Goal: Task Accomplishment & Management: Manage account settings

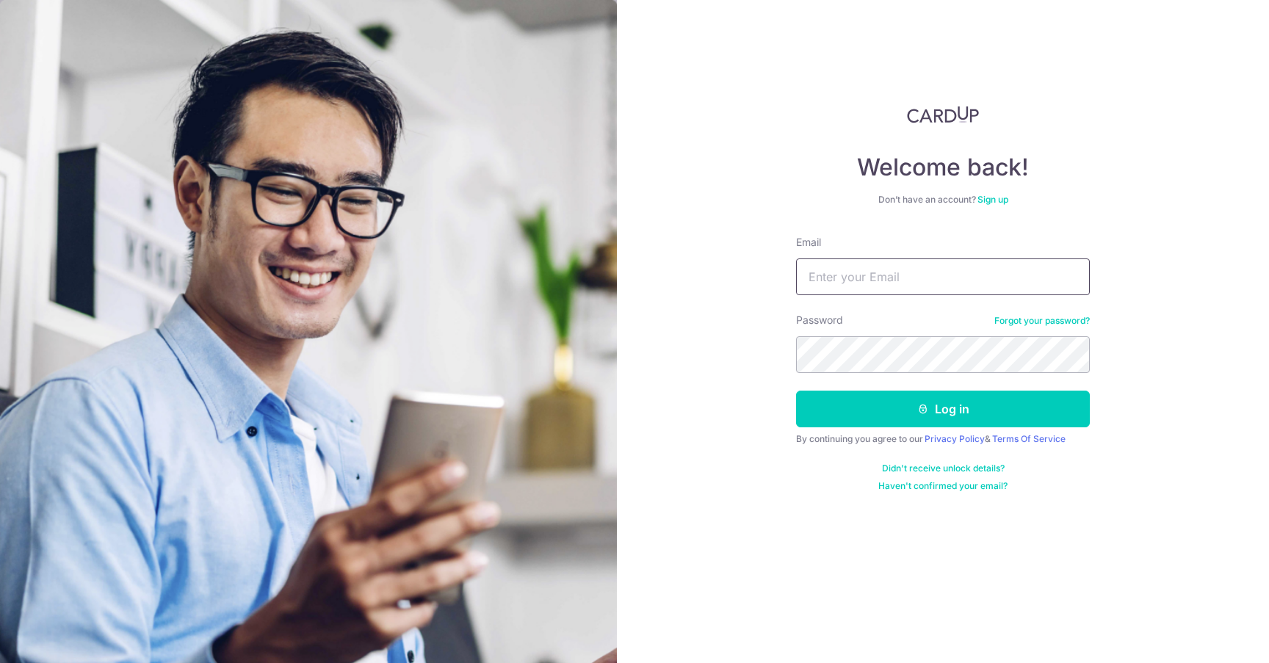
click at [837, 289] on input "Email" at bounding box center [943, 276] width 294 height 37
type input "[EMAIL_ADDRESS][DOMAIN_NAME]"
click at [796, 391] on button "Log in" at bounding box center [943, 409] width 294 height 37
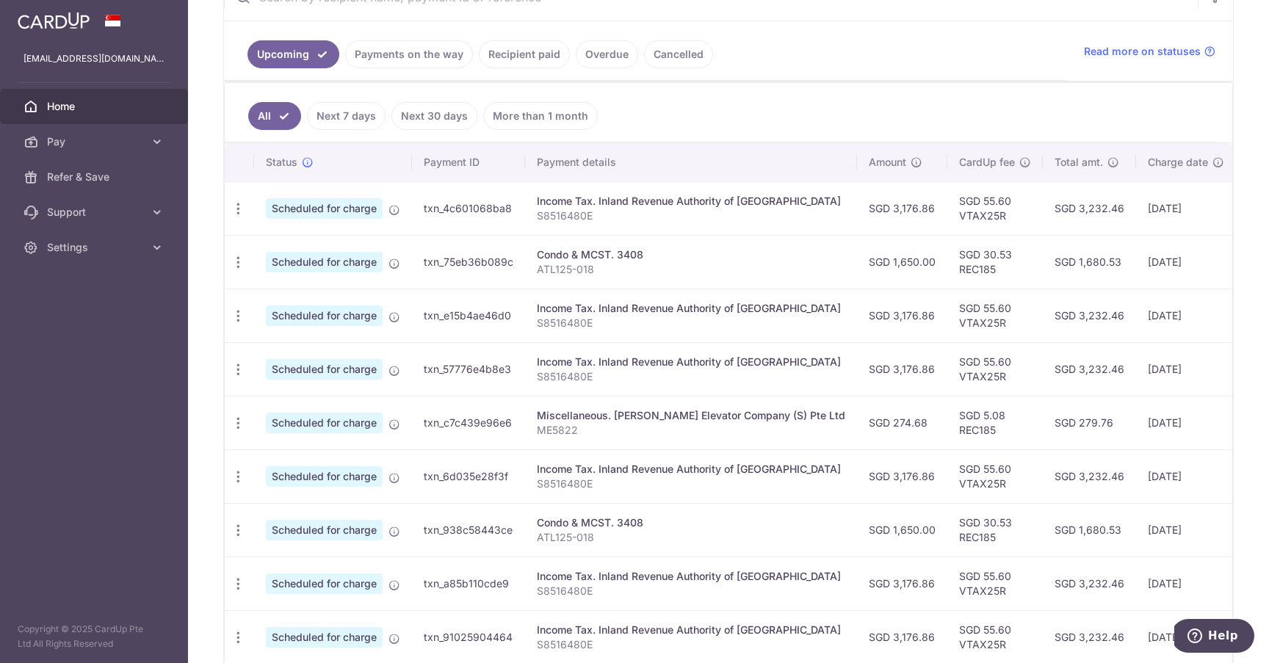
scroll to position [311, 0]
